Goal: Task Accomplishment & Management: Manage account settings

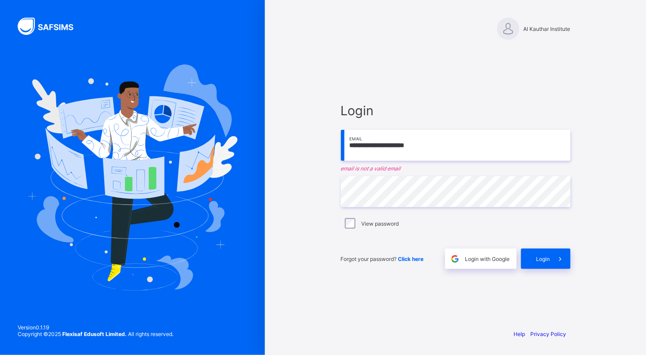
click at [435, 159] on input "**********" at bounding box center [456, 145] width 230 height 31
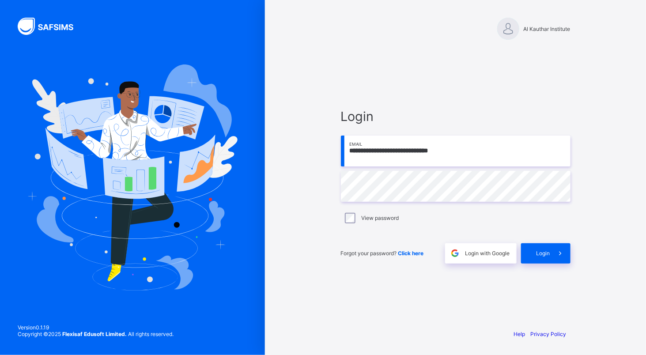
type input "**********"
click at [524, 252] on div "Login" at bounding box center [545, 253] width 49 height 20
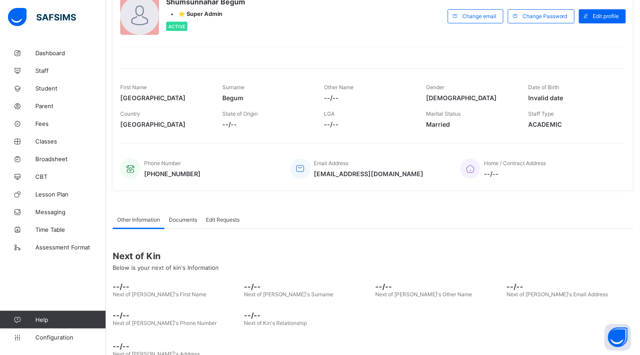
scroll to position [68, 0]
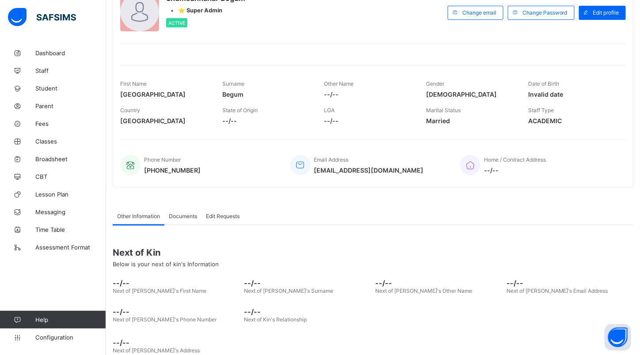
click at [57, 140] on span "Classes" at bounding box center [70, 141] width 71 height 7
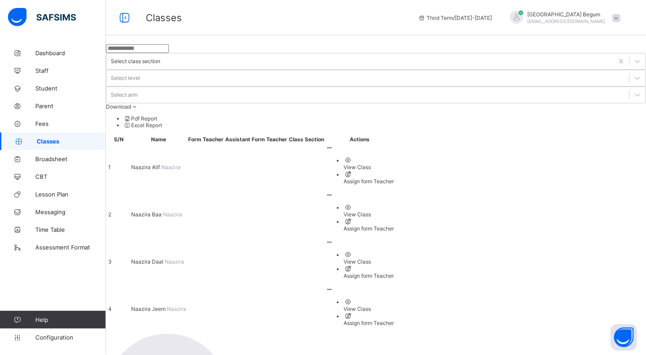
click at [161, 164] on span "[PERSON_NAME]" at bounding box center [146, 167] width 30 height 7
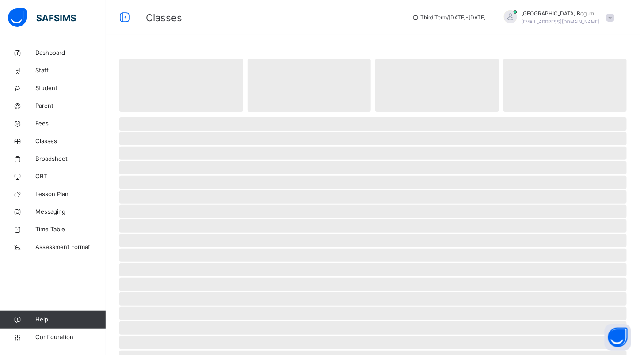
click at [180, 112] on span at bounding box center [372, 114] width 507 height 4
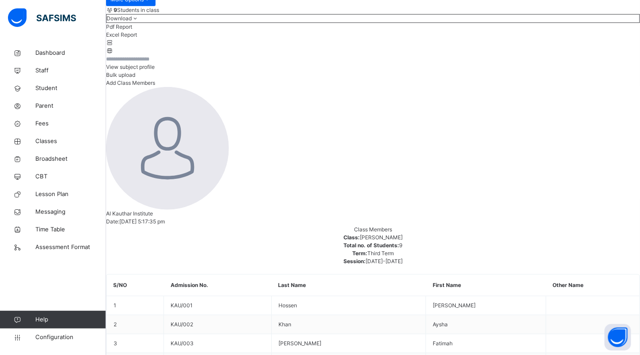
scroll to position [138, 0]
click at [61, 137] on span "Classes" at bounding box center [70, 141] width 71 height 9
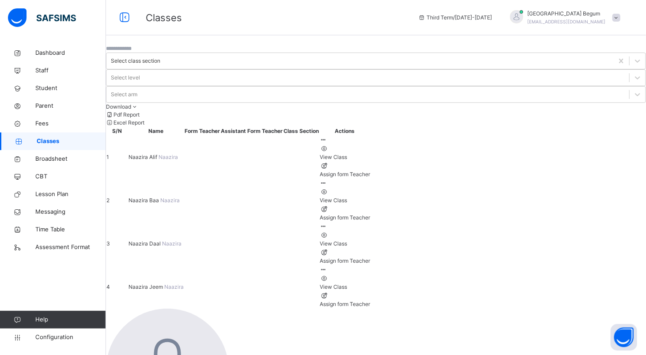
click at [72, 145] on span "Classes" at bounding box center [71, 141] width 69 height 9
click at [57, 54] on span "Dashboard" at bounding box center [70, 53] width 71 height 9
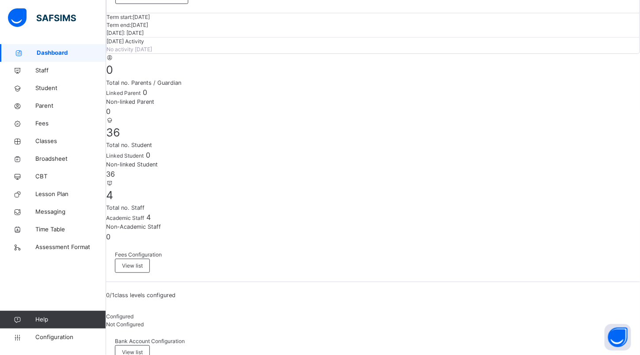
scroll to position [117, 0]
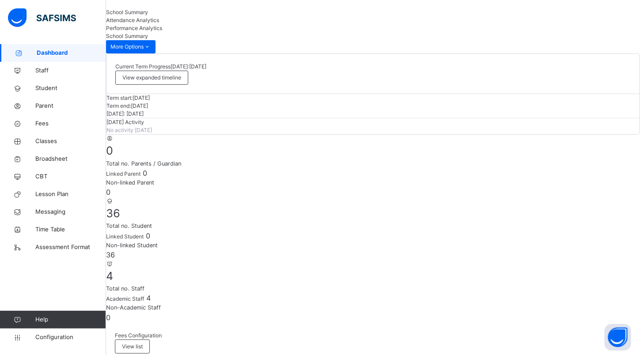
scroll to position [34, 0]
click at [49, 91] on span "Student" at bounding box center [70, 88] width 71 height 9
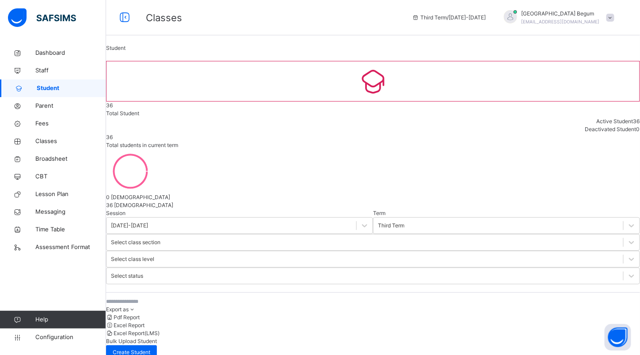
click at [157, 338] on span "Bulk Upload Student" at bounding box center [131, 341] width 51 height 7
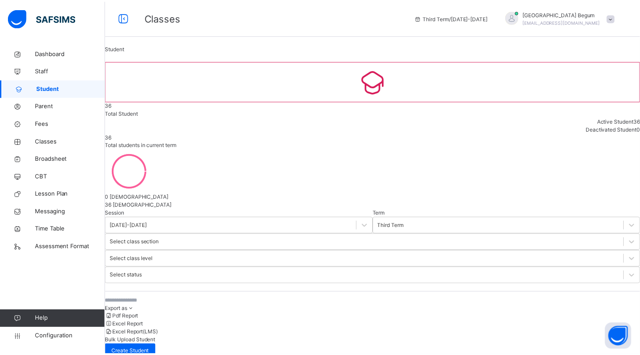
scroll to position [228, 0]
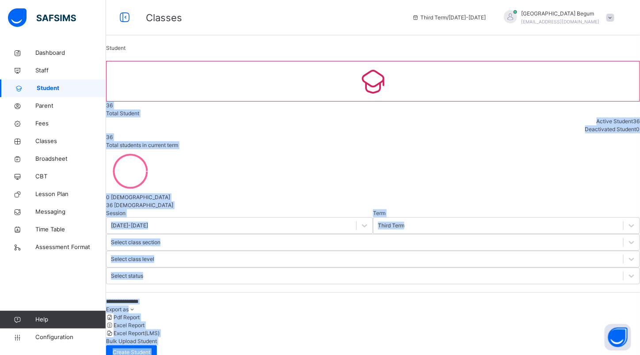
drag, startPoint x: 428, startPoint y: 313, endPoint x: 258, endPoint y: 31, distance: 329.7
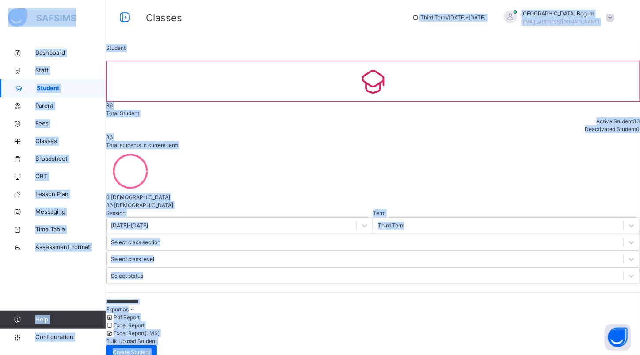
click at [219, 24] on span "Classes" at bounding box center [272, 18] width 253 height 15
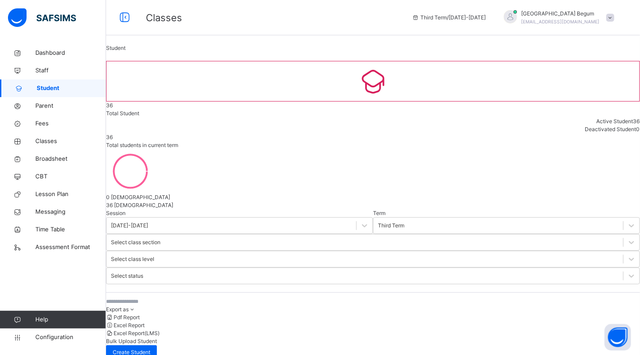
click at [42, 105] on span "Parent" at bounding box center [70, 106] width 71 height 9
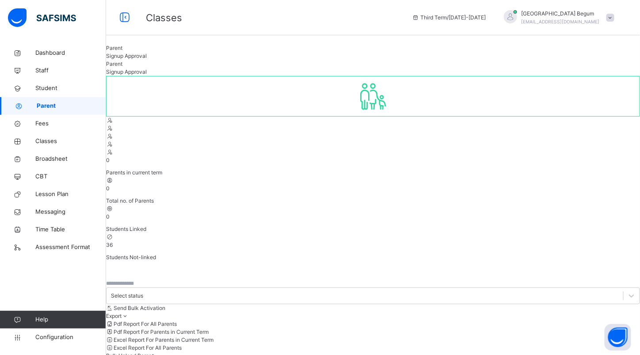
click at [154, 352] on span "Bulk Upload Parent" at bounding box center [130, 355] width 48 height 7
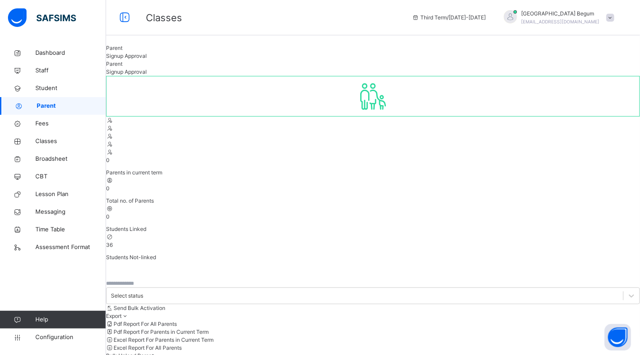
drag, startPoint x: 476, startPoint y: 76, endPoint x: 298, endPoint y: 152, distance: 193.9
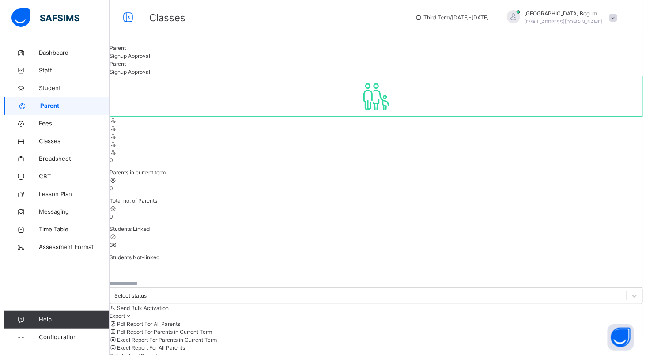
scroll to position [152, 0]
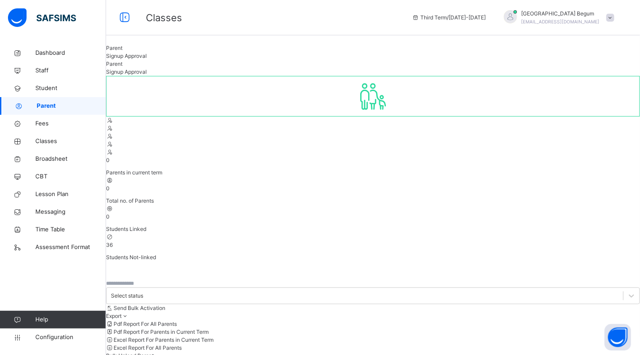
click at [63, 142] on span "Classes" at bounding box center [70, 141] width 71 height 9
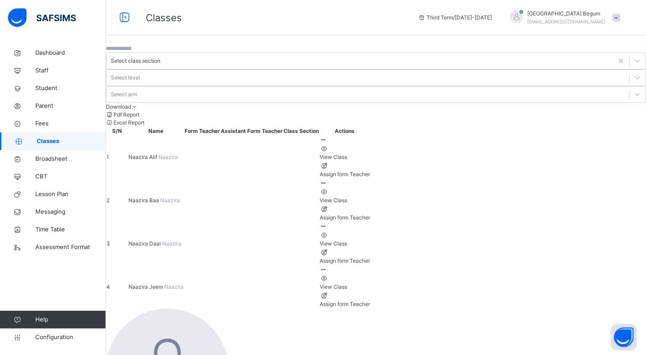
click at [61, 77] on link "Staff" at bounding box center [53, 71] width 106 height 18
